Goal: Task Accomplishment & Management: Manage account settings

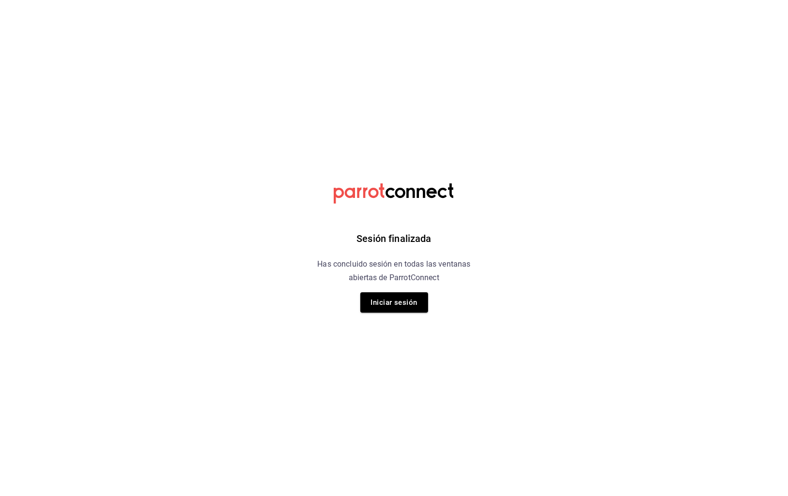
click at [410, 306] on button "Iniciar sesión" at bounding box center [394, 302] width 68 height 20
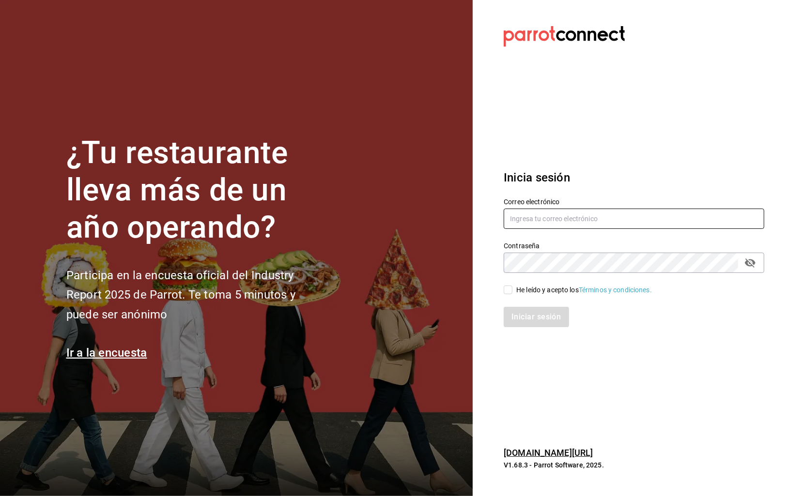
click at [584, 219] on input "text" at bounding box center [634, 219] width 260 height 20
type input "carlos@central4mkt.com"
click at [518, 290] on div "He leído y acepto los Términos y condiciones." at bounding box center [584, 290] width 136 height 10
click at [512, 290] on input "He leído y acepto los Términos y condiciones." at bounding box center [508, 290] width 9 height 9
checkbox input "true"
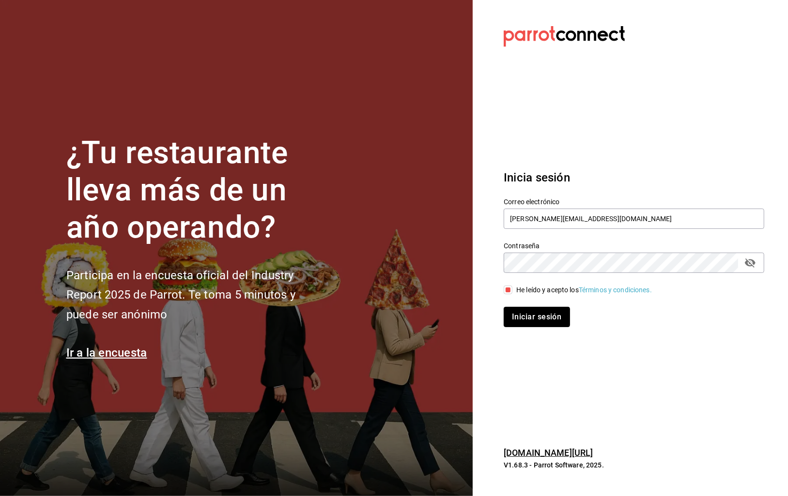
click at [521, 318] on button "Iniciar sesión" at bounding box center [537, 317] width 66 height 20
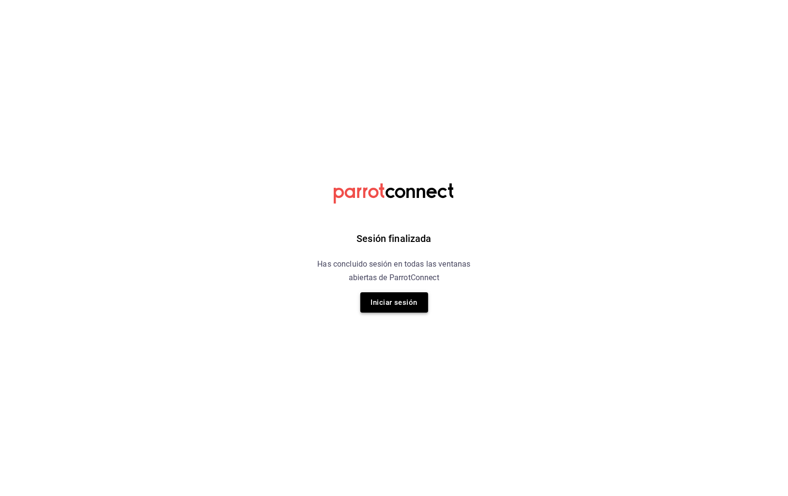
click at [413, 302] on button "Iniciar sesión" at bounding box center [394, 302] width 68 height 20
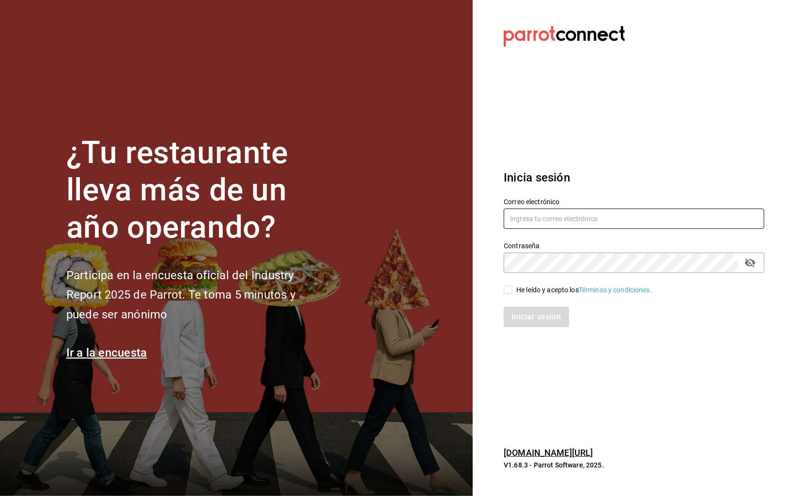
click at [568, 214] on input "text" at bounding box center [634, 219] width 260 height 20
